Goal: Transaction & Acquisition: Purchase product/service

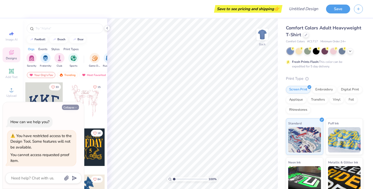
click at [72, 106] on button "Collapse" at bounding box center [70, 107] width 17 height 5
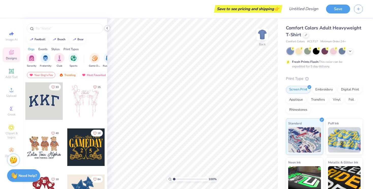
click at [107, 28] on icon at bounding box center [107, 28] width 4 height 4
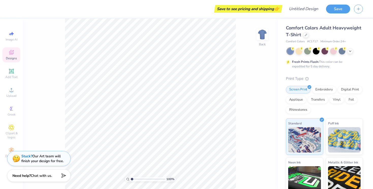
click at [11, 59] on span "Designs" at bounding box center [11, 58] width 11 height 4
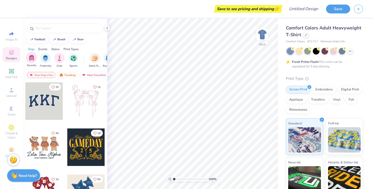
click at [28, 61] on div "filter for Sorority" at bounding box center [31, 58] width 10 height 10
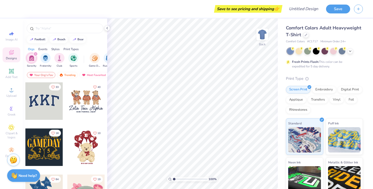
click at [313, 27] on span "Comfort Colors Adult Heavyweight T-Shirt" at bounding box center [323, 31] width 75 height 13
click at [309, 36] on div "Comfort Colors Adult Heavyweight T-Shirt" at bounding box center [324, 32] width 77 height 14
click at [305, 36] on div at bounding box center [306, 35] width 6 height 6
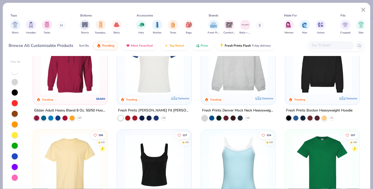
scroll to position [25, 0]
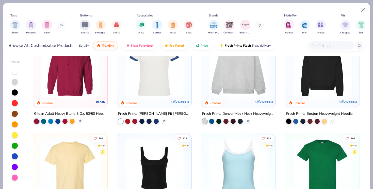
click at [246, 77] on img at bounding box center [238, 68] width 64 height 59
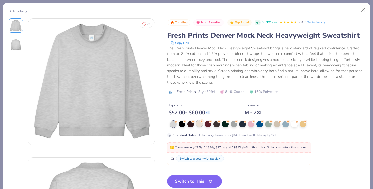
click at [201, 125] on div at bounding box center [199, 124] width 7 height 7
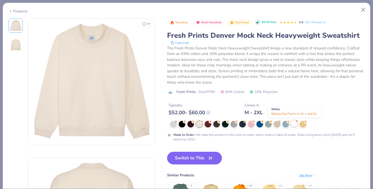
click at [294, 126] on div at bounding box center [294, 124] width 7 height 7
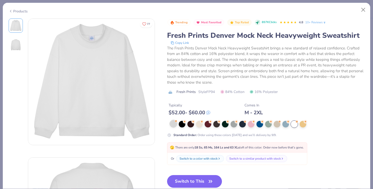
click at [174, 124] on div at bounding box center [173, 124] width 7 height 7
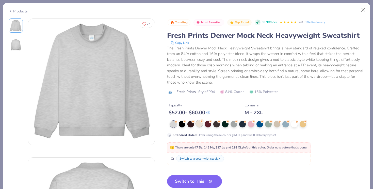
click at [199, 124] on div at bounding box center [199, 124] width 7 height 7
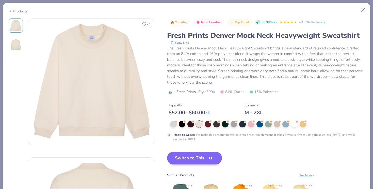
click at [194, 162] on button "Switch to This" at bounding box center [194, 158] width 55 height 13
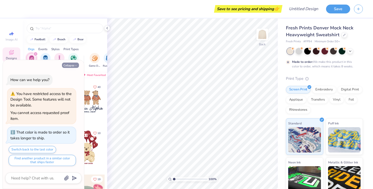
click at [75, 66] on icon "button" at bounding box center [75, 65] width 3 height 3
type textarea "x"
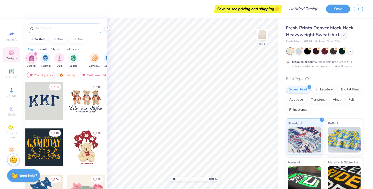
click at [57, 29] on input "text" at bounding box center [67, 28] width 65 height 5
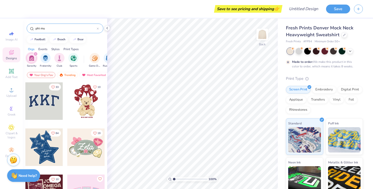
type input "phi mu"
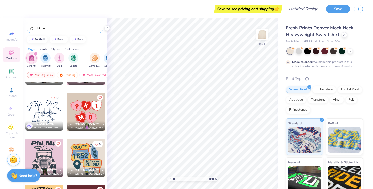
scroll to position [82, 0]
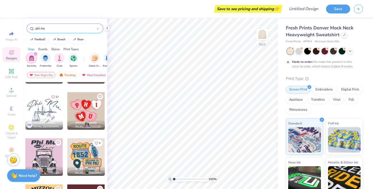
click at [46, 116] on div at bounding box center [44, 111] width 38 height 38
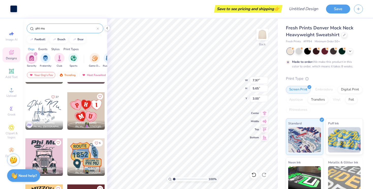
type input "12.07"
type input "8.56"
type input "3.38"
click at [300, 52] on div at bounding box center [298, 50] width 7 height 7
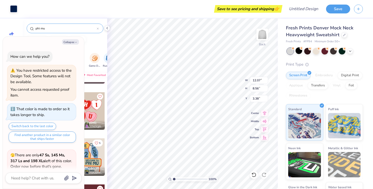
scroll to position [131, 0]
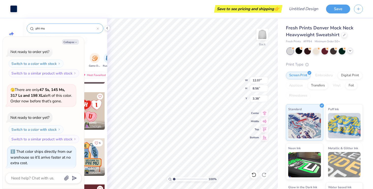
click at [350, 51] on polyline at bounding box center [350, 50] width 2 height 1
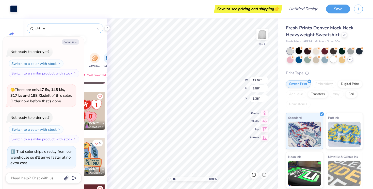
click at [329, 61] on div at bounding box center [325, 55] width 76 height 15
click at [333, 60] on div at bounding box center [333, 59] width 7 height 7
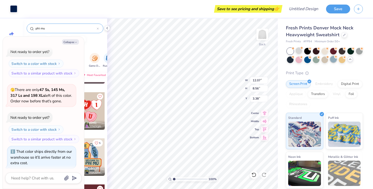
scroll to position [197, 0]
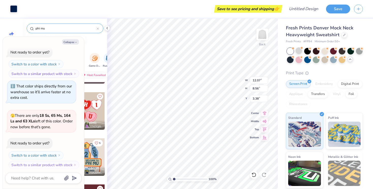
click at [281, 68] on div "Fresh Prints Denver Mock Neck Heavyweight Sweatshirt Fresh Prints # FP94 Minimu…" at bounding box center [325, 123] width 95 height 209
click at [107, 29] on polyline at bounding box center [107, 28] width 1 height 2
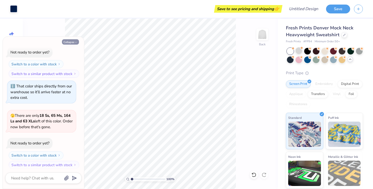
click at [76, 42] on icon "button" at bounding box center [75, 42] width 3 height 3
type textarea "x"
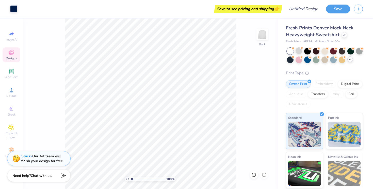
click at [12, 55] on icon at bounding box center [11, 52] width 6 height 6
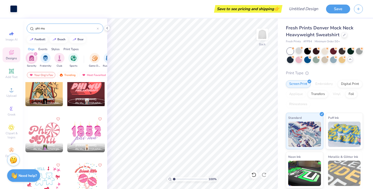
scroll to position [199, 0]
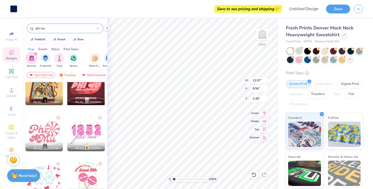
type input "3.42"
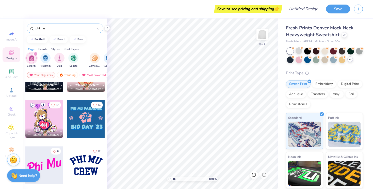
scroll to position [1585, 0]
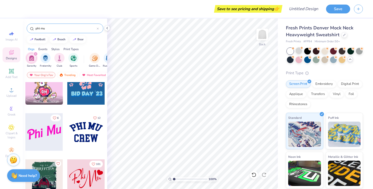
click at [86, 133] on div at bounding box center [86, 132] width 38 height 38
type input "4.93"
type input "1.63"
type input "5.55"
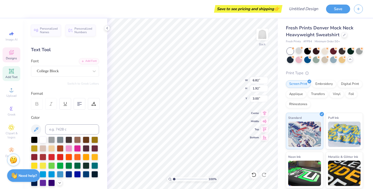
type input "11.37"
type input "3.21"
type input "3.80"
click at [68, 150] on div at bounding box center [68, 148] width 7 height 7
type input "3.28"
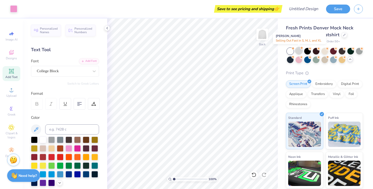
click at [298, 53] on div at bounding box center [298, 50] width 7 height 7
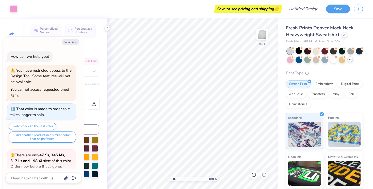
scroll to position [262, 0]
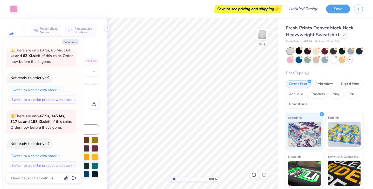
click at [290, 49] on div at bounding box center [290, 51] width 7 height 7
click at [315, 53] on div at bounding box center [316, 50] width 7 height 7
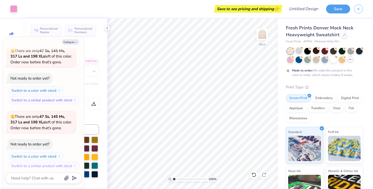
scroll to position [370, 0]
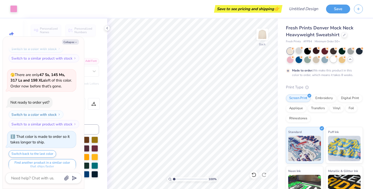
click at [334, 60] on div at bounding box center [333, 59] width 7 height 7
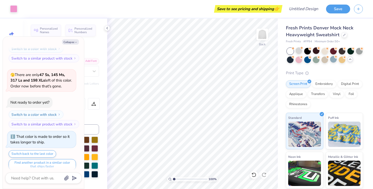
scroll to position [460, 0]
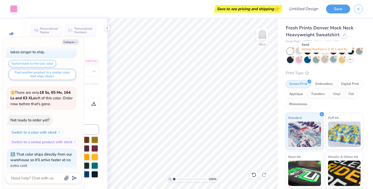
click at [324, 60] on div at bounding box center [324, 59] width 7 height 7
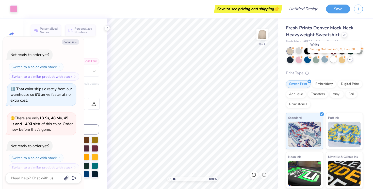
click at [333, 60] on div at bounding box center [333, 59] width 7 height 7
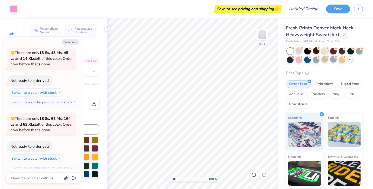
click at [324, 50] on div at bounding box center [324, 50] width 7 height 7
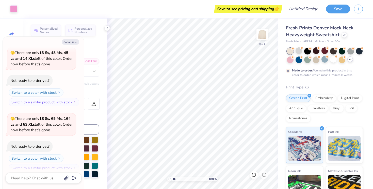
scroll to position [633, 0]
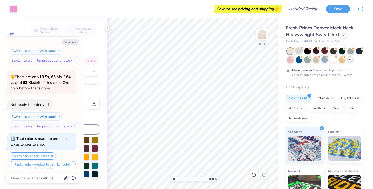
click at [298, 51] on div at bounding box center [298, 50] width 7 height 7
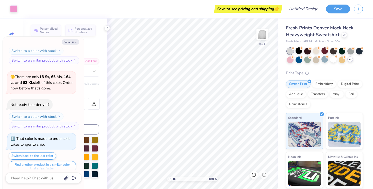
scroll to position [723, 0]
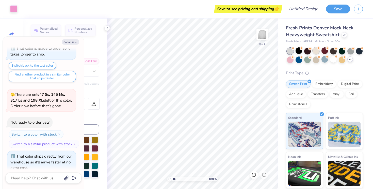
click at [316, 51] on div at bounding box center [316, 50] width 7 height 7
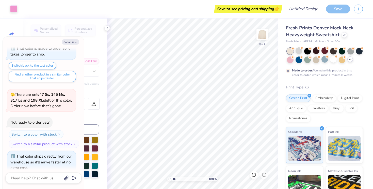
scroll to position [765, 0]
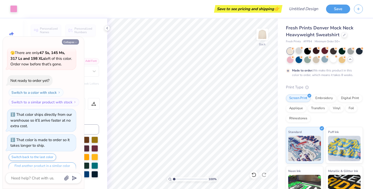
click at [74, 41] on icon "button" at bounding box center [75, 42] width 3 height 3
type textarea "x"
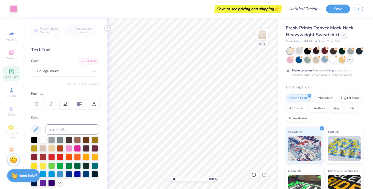
click at [107, 28] on icon at bounding box center [107, 28] width 4 height 4
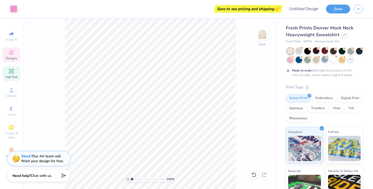
click at [12, 49] on div "Designs" at bounding box center [12, 54] width 18 height 15
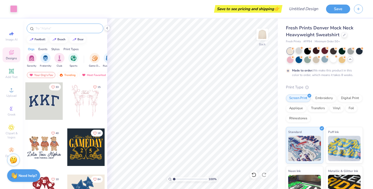
click at [67, 29] on input "text" at bounding box center [67, 28] width 65 height 5
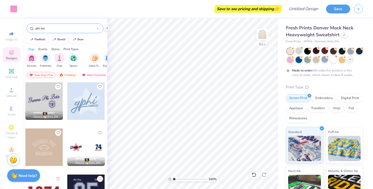
type input "phi mu"
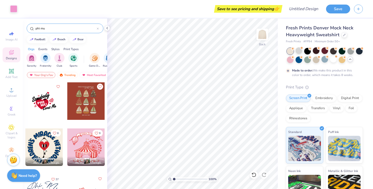
scroll to position [0, 0]
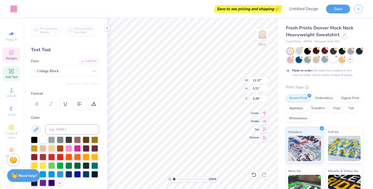
type input "3.33"
click at [11, 53] on icon at bounding box center [11, 52] width 6 height 6
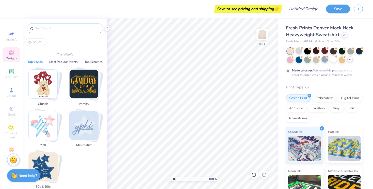
click at [61, 28] on input "text" at bounding box center [67, 28] width 65 height 5
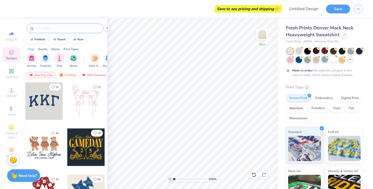
click at [42, 31] on input "text" at bounding box center [67, 28] width 65 height 5
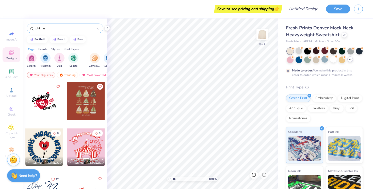
type input "phi mu"
click at [43, 105] on div at bounding box center [44, 101] width 38 height 38
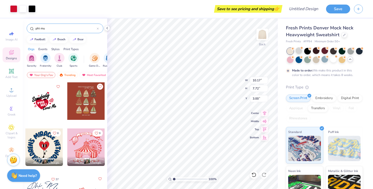
type input "2.67"
click at [343, 35] on icon at bounding box center [344, 34] width 3 height 3
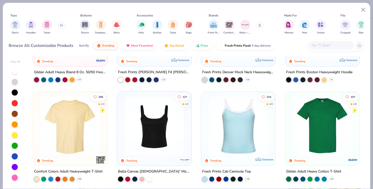
scroll to position [79, 0]
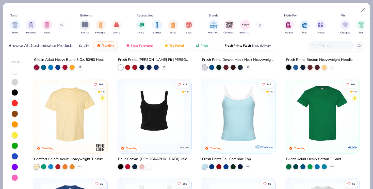
click at [161, 122] on img at bounding box center [154, 113] width 64 height 59
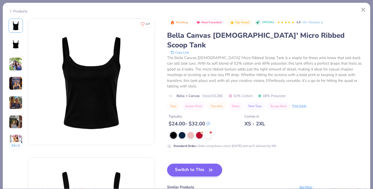
click at [200, 164] on button "Switch to This" at bounding box center [194, 170] width 55 height 13
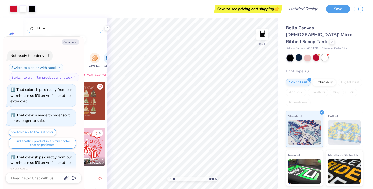
click at [326, 54] on div at bounding box center [324, 57] width 7 height 7
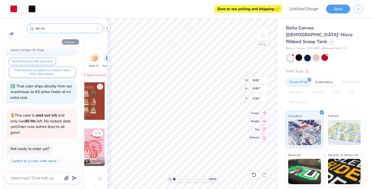
click at [75, 42] on icon "button" at bounding box center [75, 42] width 3 height 3
type textarea "x"
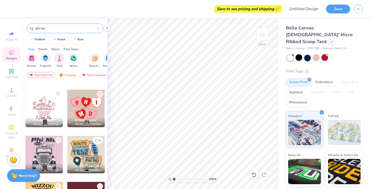
scroll to position [170, 0]
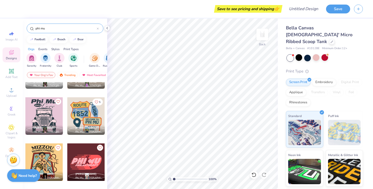
click at [43, 116] on div at bounding box center [44, 116] width 38 height 38
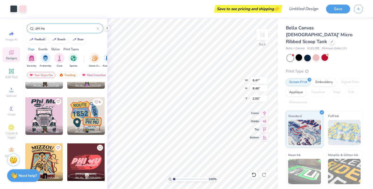
type input "0.50"
type input "4.57"
type input "5.98"
type input "1.26"
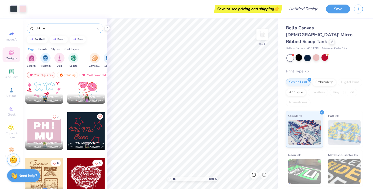
scroll to position [339, 0]
click at [45, 129] on div at bounding box center [44, 132] width 38 height 38
type input "4.57"
type input "5.98"
type input "1.26"
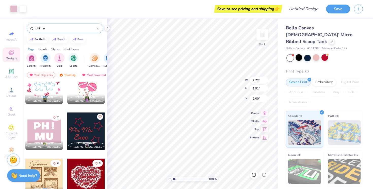
type input "1.05"
click at [107, 28] on icon at bounding box center [107, 28] width 4 height 4
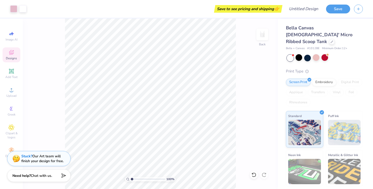
click at [12, 56] on div "Designs" at bounding box center [12, 54] width 18 height 15
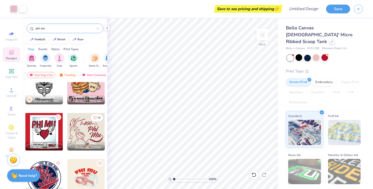
scroll to position [707, 0]
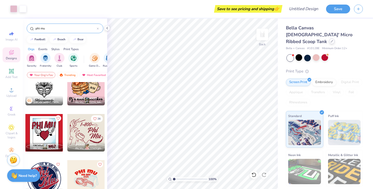
click at [331, 40] on icon at bounding box center [332, 41] width 2 height 2
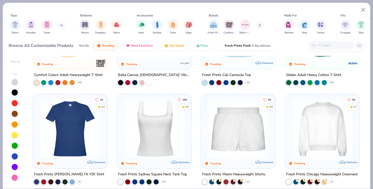
scroll to position [173, 0]
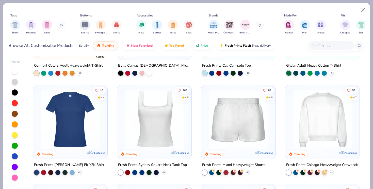
click at [246, 123] on img at bounding box center [238, 119] width 64 height 59
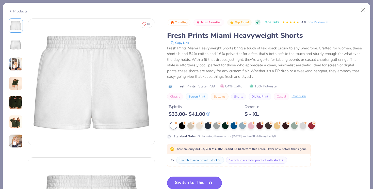
click at [207, 183] on button "Switch to This" at bounding box center [194, 183] width 55 height 13
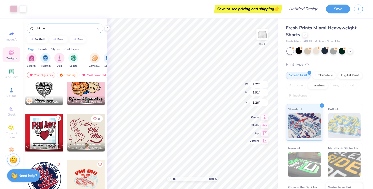
click at [250, 142] on div "100 % Back W 2.72 2.72 " H 1.91 1.91 " Y 3.26 3.26 " Center [GEOGRAPHIC_DATA]" at bounding box center [192, 104] width 170 height 171
type input "7.59"
click at [109, 28] on icon at bounding box center [107, 28] width 4 height 4
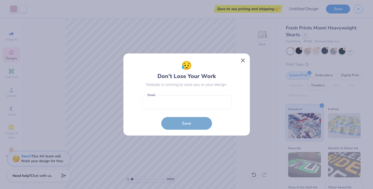
click at [242, 60] on button "Close" at bounding box center [243, 61] width 10 height 10
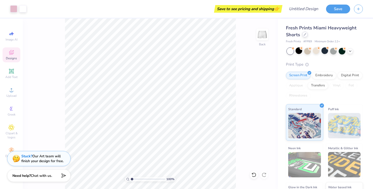
click at [304, 36] on div at bounding box center [305, 35] width 6 height 6
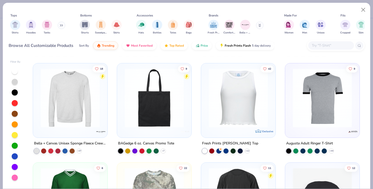
scroll to position [2074, 0]
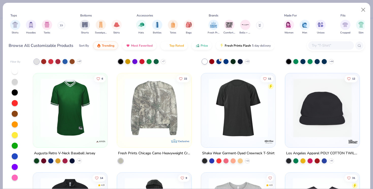
click at [122, 118] on img at bounding box center [90, 107] width 64 height 59
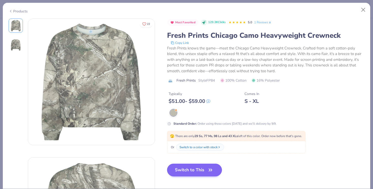
click at [190, 173] on button "Switch to This" at bounding box center [194, 170] width 55 height 13
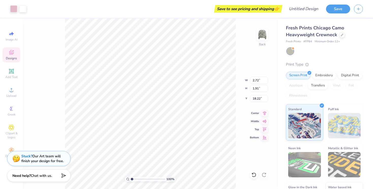
type input "8.84"
type input "7.51"
type input "5.27"
type input "7.80"
type input "7.85"
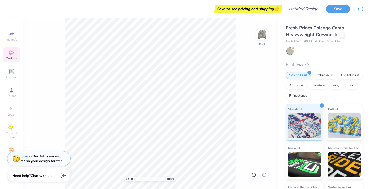
click at [8, 51] on div "Designs" at bounding box center [12, 54] width 18 height 15
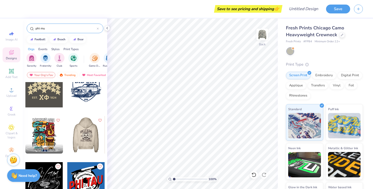
scroll to position [2044, 0]
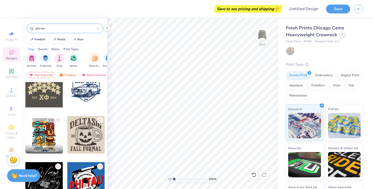
click at [340, 35] on div at bounding box center [342, 35] width 6 height 6
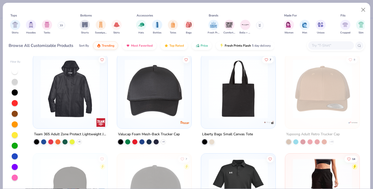
scroll to position [4182, 0]
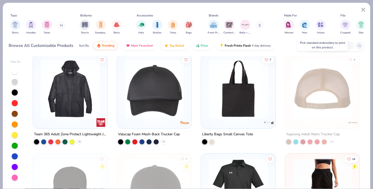
click at [321, 102] on div at bounding box center [322, 88] width 193 height 59
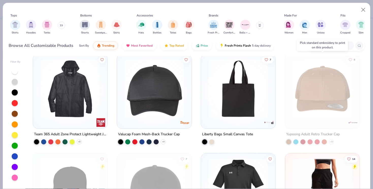
click at [325, 83] on img at bounding box center [322, 88] width 64 height 59
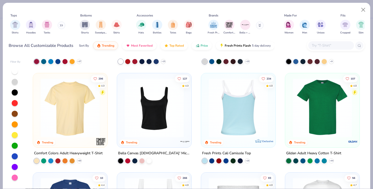
scroll to position [87, 0]
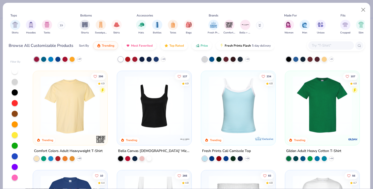
click at [242, 118] on img at bounding box center [238, 105] width 64 height 59
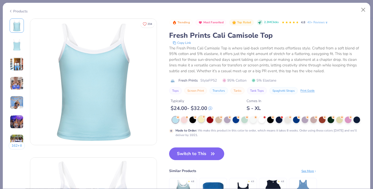
click at [203, 122] on div at bounding box center [201, 119] width 7 height 7
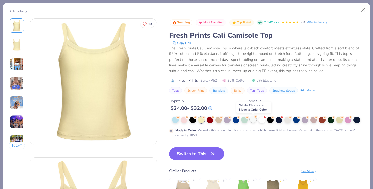
click at [251, 122] on div at bounding box center [253, 119] width 7 height 7
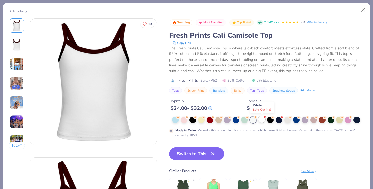
click at [261, 121] on div at bounding box center [261, 119] width 7 height 7
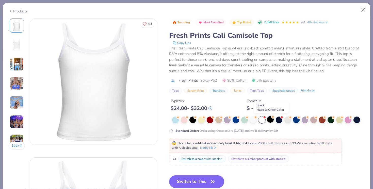
click at [272, 121] on div at bounding box center [270, 119] width 7 height 7
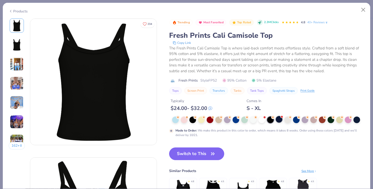
click at [282, 121] on div at bounding box center [279, 119] width 7 height 7
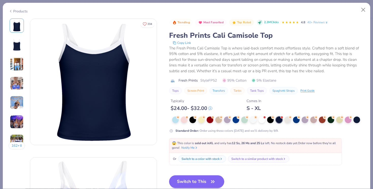
click at [204, 182] on button "Switch to This" at bounding box center [196, 182] width 55 height 13
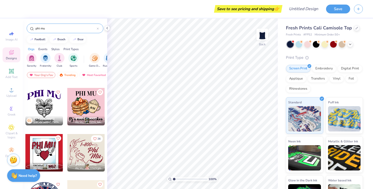
scroll to position [686, 0]
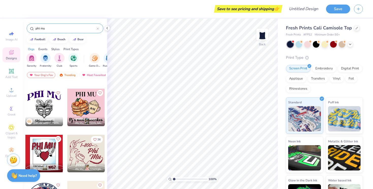
click at [83, 152] on div at bounding box center [86, 154] width 38 height 38
type input "4.34"
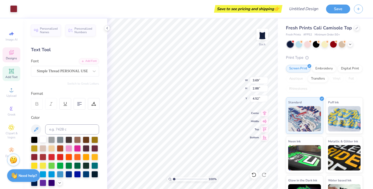
click at [41, 140] on div at bounding box center [43, 139] width 7 height 7
type input "1.39"
type input "0.73"
type input "5.50"
click at [43, 140] on div at bounding box center [43, 139] width 7 height 7
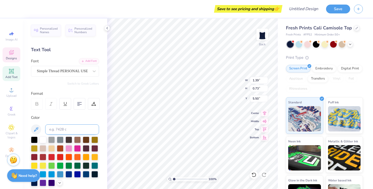
type input "1.71"
type input "0.48"
type input "4.90"
click at [43, 142] on div at bounding box center [43, 139] width 7 height 7
click at [42, 141] on div at bounding box center [43, 139] width 7 height 7
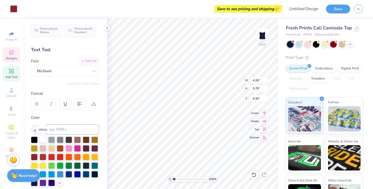
click at [43, 140] on div at bounding box center [43, 139] width 7 height 7
type input "5.54"
type input "4.92"
type input "6.51"
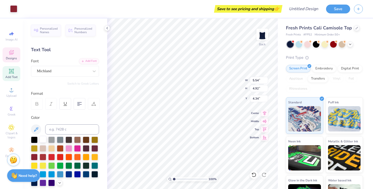
type input "5.78"
type input "3.49"
type input "6.65"
type input "1.39"
type input "0.73"
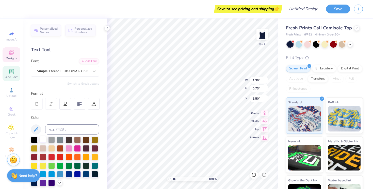
type input "5.64"
click at [14, 55] on icon at bounding box center [11, 52] width 6 height 6
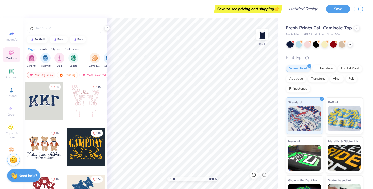
click at [52, 106] on div at bounding box center [44, 101] width 38 height 38
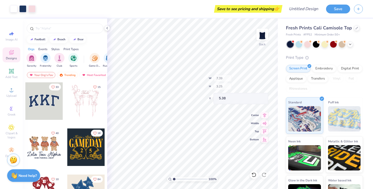
type input "7.27"
type input "3.10"
type input "5.44"
type input "7.20"
type input "3.01"
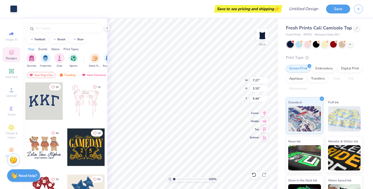
type input "5.46"
type input "2.56"
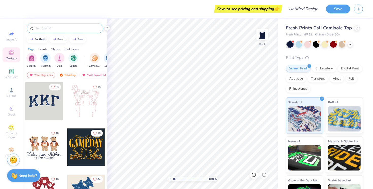
click at [58, 31] on input "text" at bounding box center [67, 28] width 65 height 5
type input "phi mu"
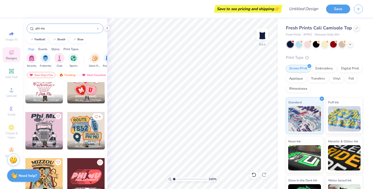
scroll to position [159, 0]
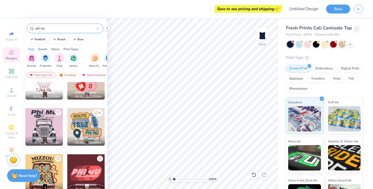
click at [42, 122] on div at bounding box center [44, 127] width 38 height 38
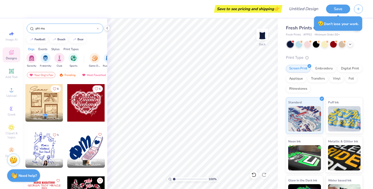
scroll to position [353, 0]
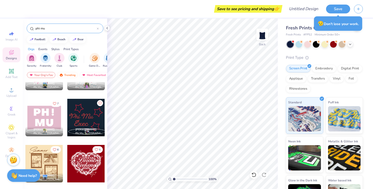
click at [365, 34] on div "Fresh Prints Cali Camisole Top Fresh Prints # FP52 Minimum Order: 50 + Print Ty…" at bounding box center [325, 116] width 95 height 194
click at [301, 24] on div "Fresh Prints Cali Camisole Top Fresh Prints # FP52 Minimum Order: 50 + Print Ty…" at bounding box center [325, 116] width 95 height 194
click at [330, 25] on div "😥 Don’t lose your work." at bounding box center [338, 23] width 48 height 14
click at [315, 9] on input "Design Title" at bounding box center [309, 9] width 25 height 10
click at [349, 14] on div "Save" at bounding box center [349, 9] width 47 height 18
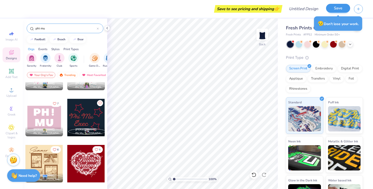
click at [343, 6] on button "Save" at bounding box center [338, 8] width 24 height 9
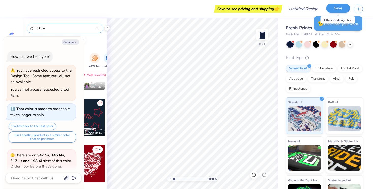
scroll to position [907, 0]
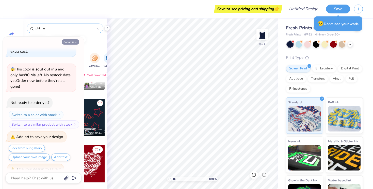
click at [71, 42] on button "Collapse" at bounding box center [70, 41] width 17 height 5
type textarea "x"
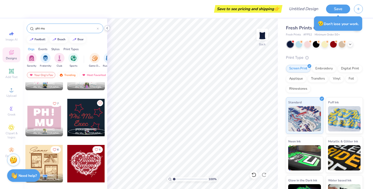
click at [106, 28] on icon at bounding box center [107, 28] width 4 height 4
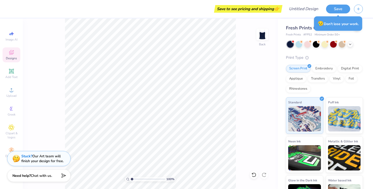
click at [341, 24] on div "Fresh Prints Cali Camisole Top Fresh Prints # FP52 Minimum Order: 50 + Print Ty…" at bounding box center [325, 116] width 95 height 194
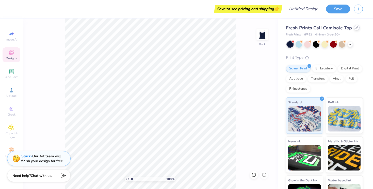
click at [354, 28] on div at bounding box center [357, 28] width 6 height 6
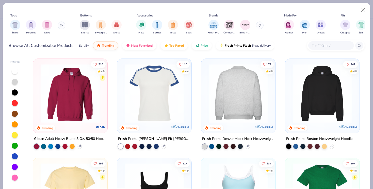
click at [225, 93] on img at bounding box center [238, 93] width 64 height 59
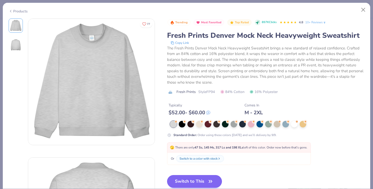
click at [194, 179] on button "Switch to This" at bounding box center [194, 181] width 55 height 13
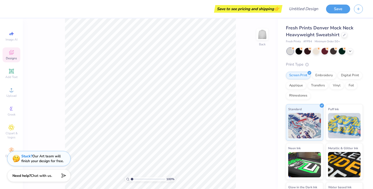
click at [15, 56] on span "Designs" at bounding box center [11, 58] width 11 height 4
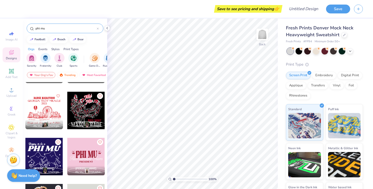
scroll to position [500, 0]
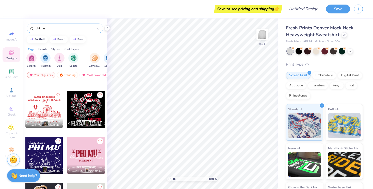
click at [85, 158] on div at bounding box center [86, 156] width 38 height 38
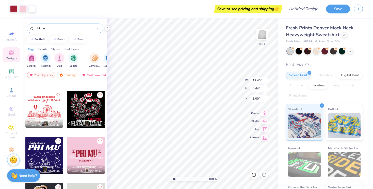
type input "14.28"
type input "1.48"
type input "16.33"
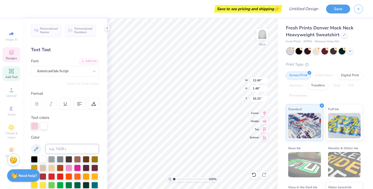
scroll to position [0, 2]
type textarea "Recruitmen Team"
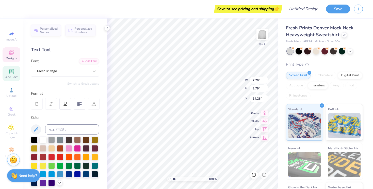
type input "16.41"
type input "1.27"
type input "14.28"
type input "3.49"
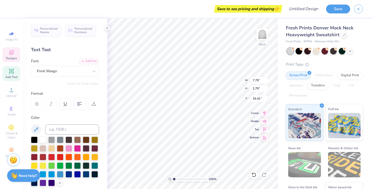
type input "1.25"
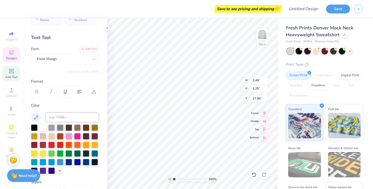
scroll to position [13, 0]
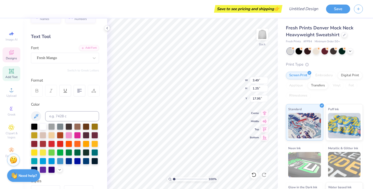
click at [94, 89] on icon at bounding box center [93, 91] width 5 height 5
type input "4.54"
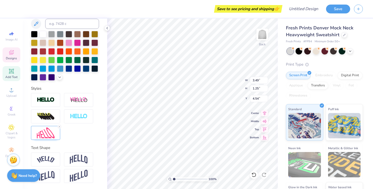
scroll to position [106, 0]
click at [74, 160] on img at bounding box center [79, 160] width 18 height 10
type input "1.24"
type input "3.44"
type input "1.57"
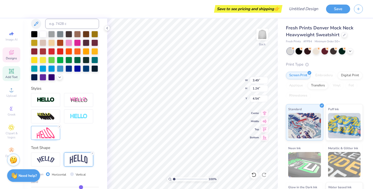
type input "4.50"
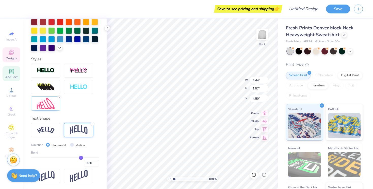
scroll to position [135, 0]
click at [72, 145] on input "Vertical" at bounding box center [72, 145] width 4 height 4
radio input "true"
type input "3.39"
type input "1.80"
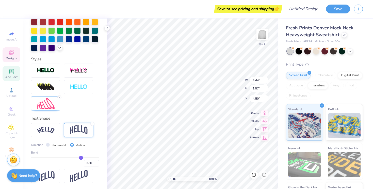
type input "4.25"
click at [49, 145] on input "Horizontal" at bounding box center [48, 145] width 4 height 4
radio input "true"
type input "3.44"
type input "1.57"
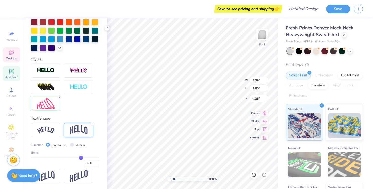
type input "4.50"
type input "0.54"
type input "0.53"
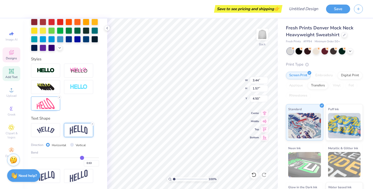
type input "0.52"
type input "0.51"
type input "0.5"
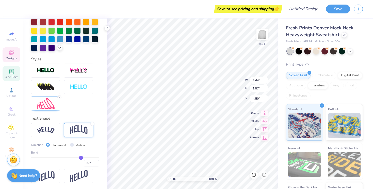
type input "0.50"
type input "0.49"
type input "0.48"
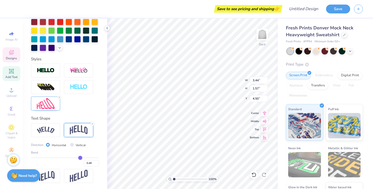
type input "0.47"
type input "0.46"
type input "0.45"
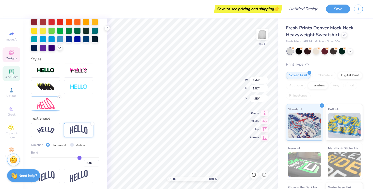
type input "0.45"
type input "0.44"
type input "0.43"
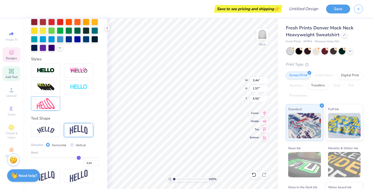
type input "0.42"
type input "0.41"
type input "0.4"
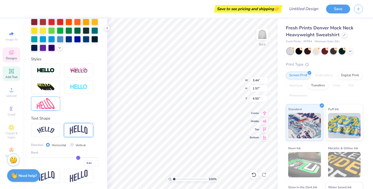
type input "0.40"
type input "0.39"
type input "0.38"
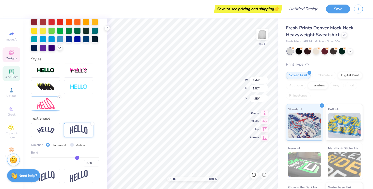
type input "0.37"
type input "0.36"
type input "0.35"
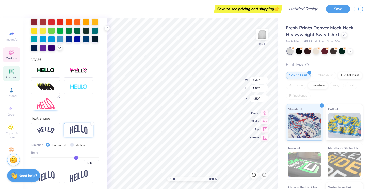
type input "0.35"
type input "0.34"
type input "0.33"
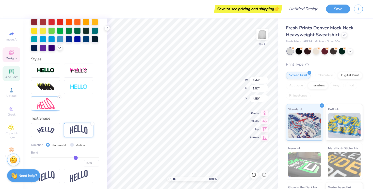
type input "0.32"
type input "0.31"
type input "0.3"
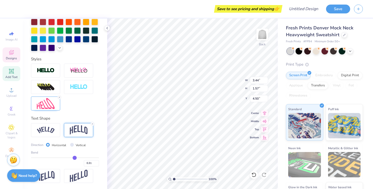
type input "0.30"
type input "0.29"
type input "0.28"
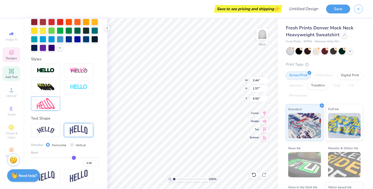
type input "0.26"
type input "0.25"
type input "0.24"
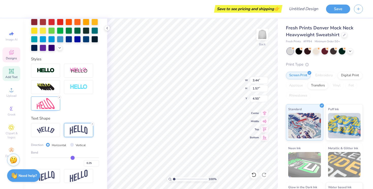
type input "0.24"
type input "0.22"
type input "0.2"
type input "0.20"
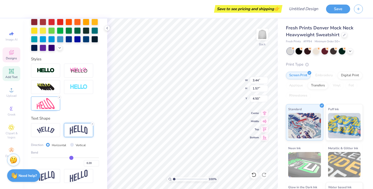
type input "0.19"
type input "0.18"
type input "0.17"
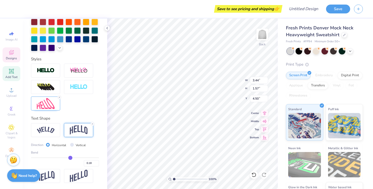
type input "0.17"
type input "0.15"
type input "0.13"
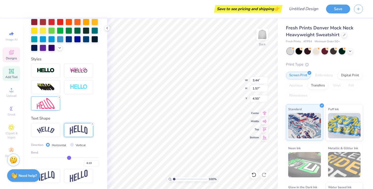
type input "0.12"
type input "0.1"
type input "0.10"
type input "0.09"
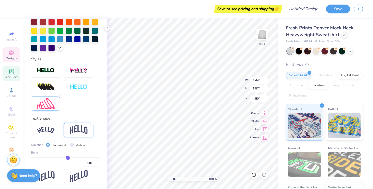
type input "0.09"
type input "0.08"
type input "0.07"
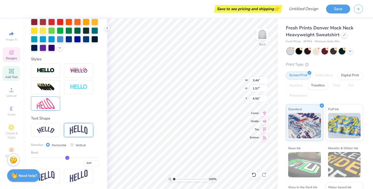
type input "0.06"
type input "0.05"
type input "0.04"
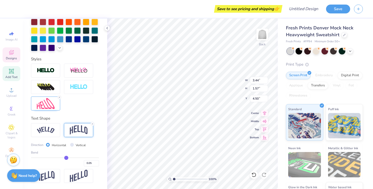
type input "0.04"
type input "0.03"
type input "0.02"
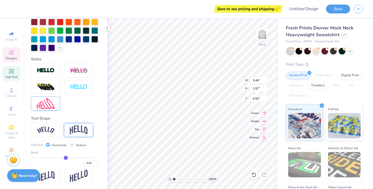
type input "0.01"
type input "0"
type input "0.00"
type input "-0.01"
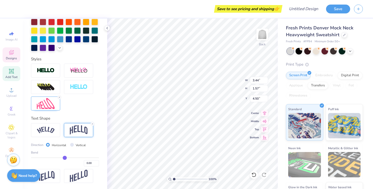
type input "-0.01"
type input "-0.02"
type input "-0.03"
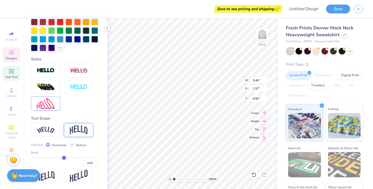
type input "-0.04"
type input "-0.05"
type input "-0.06"
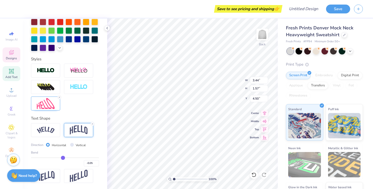
type input "-0.06"
drag, startPoint x: 82, startPoint y: 159, endPoint x: 63, endPoint y: 160, distance: 19.0
type input "-0.06"
click at [63, 158] on input "range" at bounding box center [65, 158] width 68 height 1
type input "3.51"
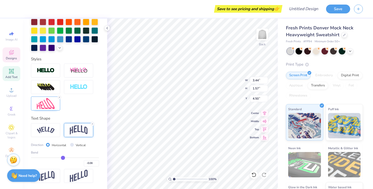
type input "1.72"
type input "4.26"
type input "-0.12"
type input "-0.13"
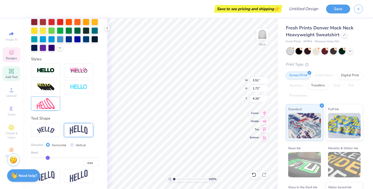
drag, startPoint x: 61, startPoint y: 158, endPoint x: 48, endPoint y: 157, distance: 13.2
click at [48, 158] on input "range" at bounding box center [65, 158] width 68 height 1
drag, startPoint x: 46, startPoint y: 158, endPoint x: 43, endPoint y: 158, distance: 3.3
click at [43, 158] on input "range" at bounding box center [65, 158] width 68 height 1
drag, startPoint x: 42, startPoint y: 159, endPoint x: 37, endPoint y: 158, distance: 5.4
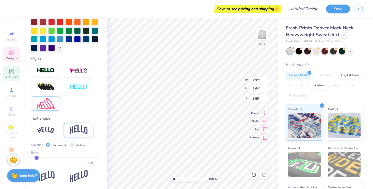
click at [37, 158] on input "range" at bounding box center [65, 158] width 68 height 1
click at [34, 158] on input "range" at bounding box center [65, 158] width 68 height 1
drag, startPoint x: 34, startPoint y: 157, endPoint x: 64, endPoint y: 157, distance: 29.7
click at [64, 158] on input "range" at bounding box center [65, 158] width 68 height 1
click at [65, 158] on input "range" at bounding box center [65, 158] width 68 height 1
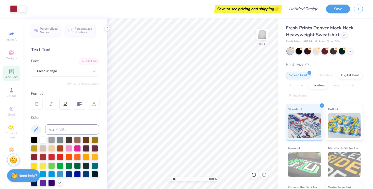
scroll to position [0, 0]
click at [14, 149] on icon at bounding box center [11, 150] width 6 height 6
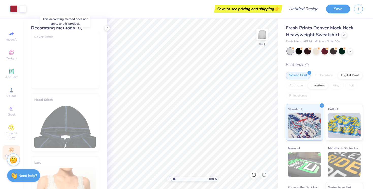
scroll to position [5, 0]
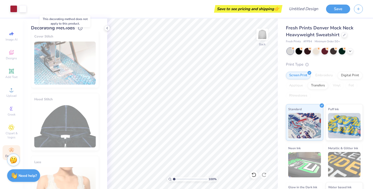
click at [72, 59] on div "Cover Stitch" at bounding box center [65, 59] width 68 height 58
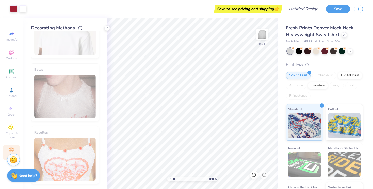
scroll to position [325, 0]
click at [15, 132] on span "Clipart & logos" at bounding box center [12, 135] width 18 height 8
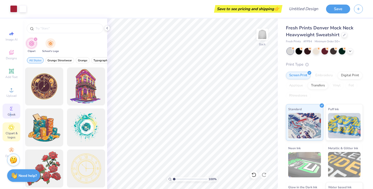
click at [10, 113] on span "Greek" at bounding box center [12, 115] width 8 height 4
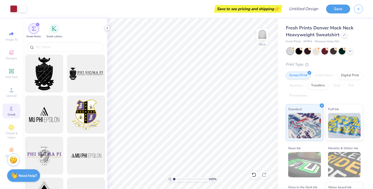
click at [106, 30] on div at bounding box center [107, 28] width 6 height 6
